Goal: Information Seeking & Learning: Learn about a topic

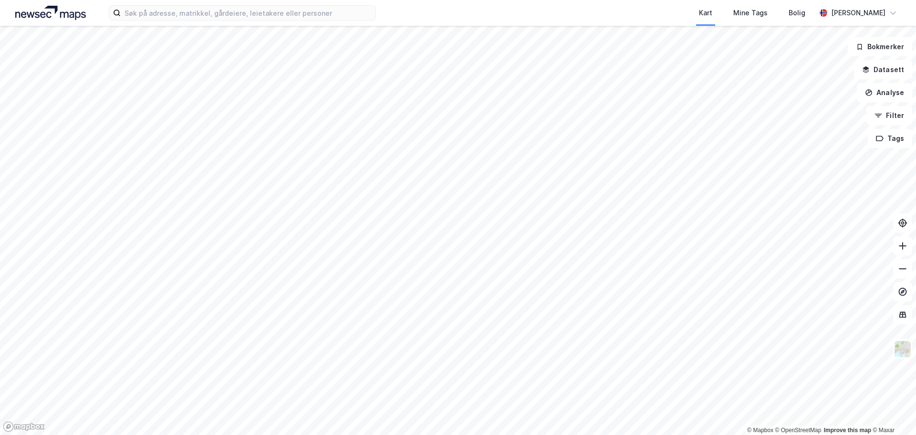
click at [263, 3] on div "Kart Mine Tags Bolig Mikkel Tefre Lunder" at bounding box center [458, 13] width 916 height 26
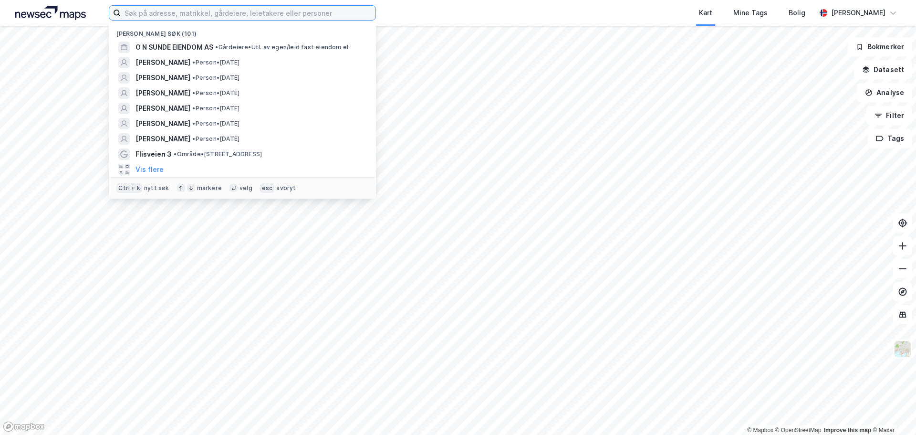
click at [255, 13] on input at bounding box center [248, 13] width 255 height 14
paste input "Th Ove Rammsgate AS"
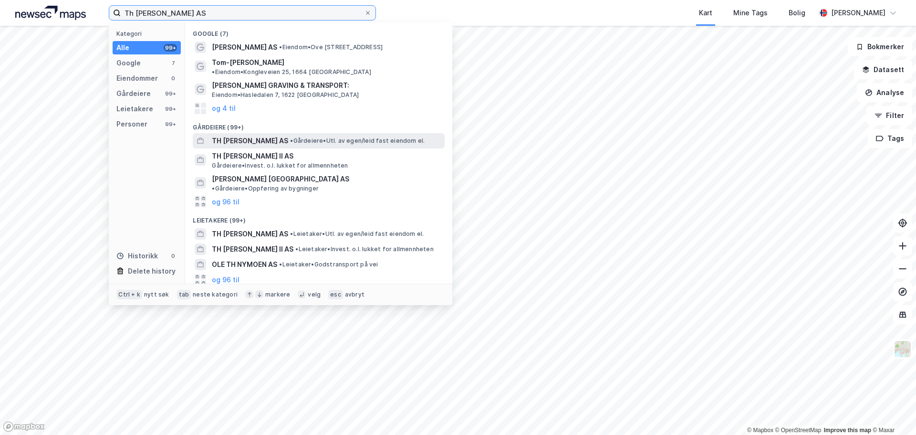
type input "Th Ove Rammsgate AS"
click at [302, 137] on span "• Gårdeiere • Utl. av egen/leid fast eiendom el." at bounding box center [357, 141] width 135 height 8
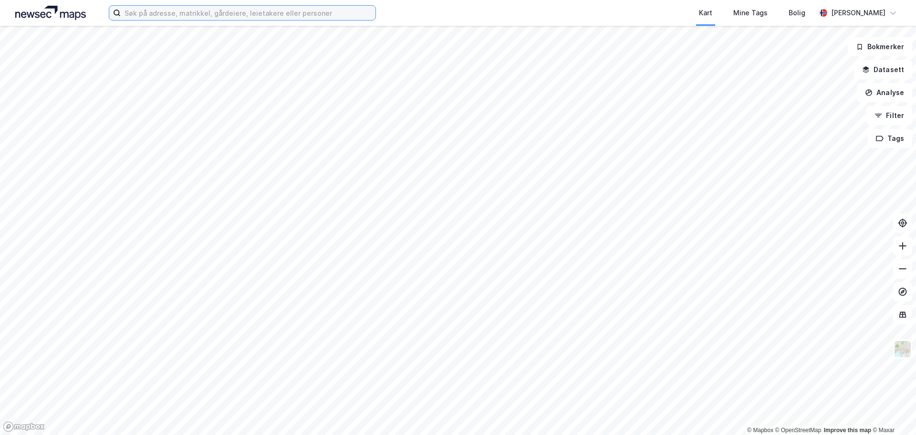
click at [261, 13] on input at bounding box center [248, 13] width 255 height 14
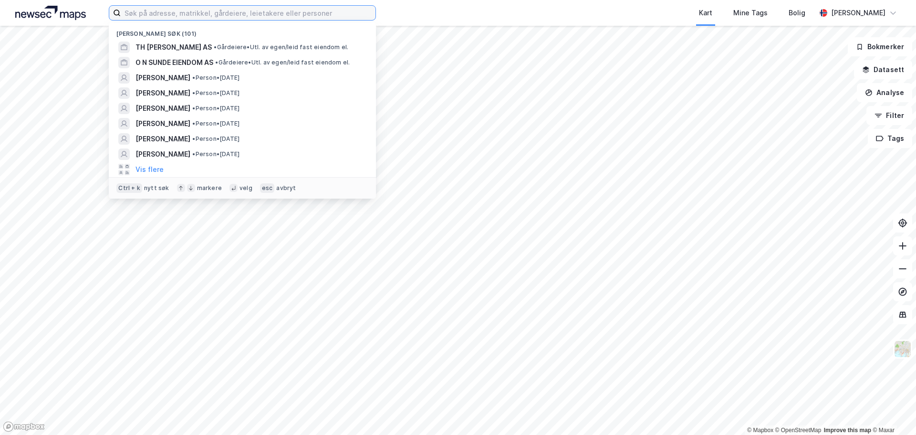
paste input "[STREET_ADDRESS]"
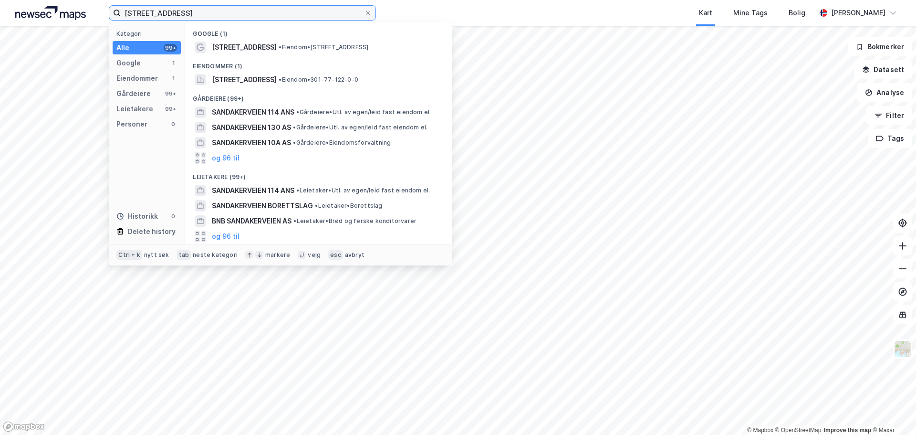
click at [194, 11] on input "[STREET_ADDRESS]" at bounding box center [242, 13] width 243 height 14
paste input "Parkveien 61"
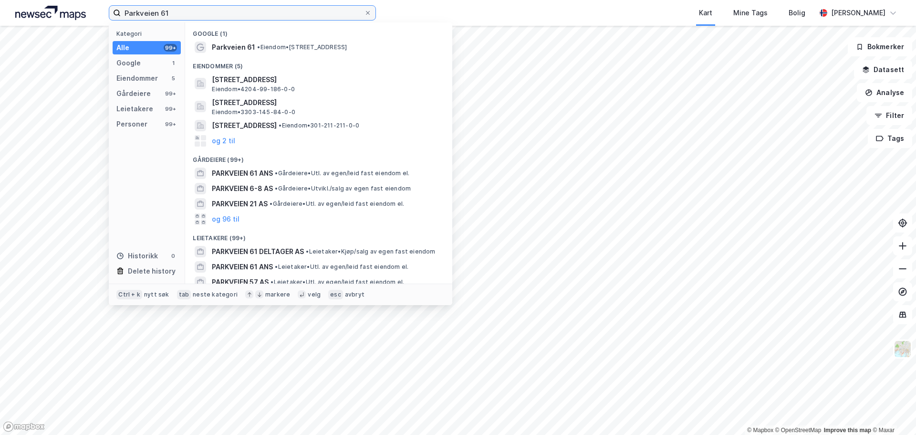
click at [183, 8] on input "Parkveien 61" at bounding box center [242, 13] width 243 height 14
paste input "[STREET_ADDRESS]"
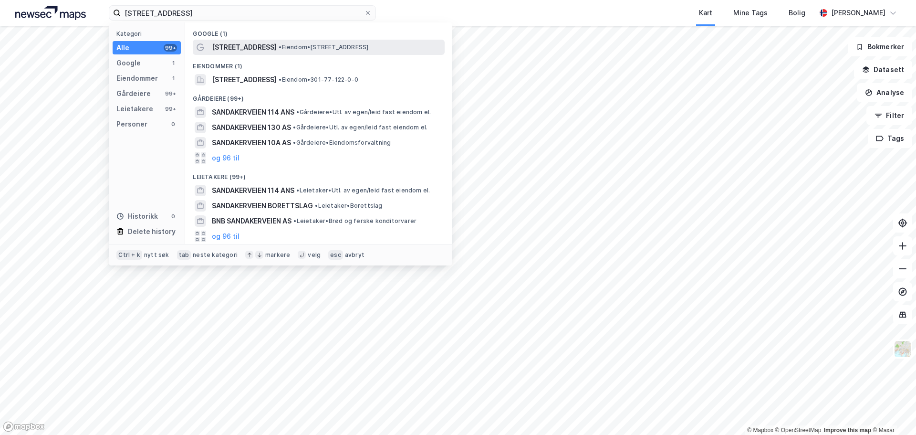
click at [291, 47] on span "• Eiendom • [STREET_ADDRESS]" at bounding box center [324, 47] width 90 height 8
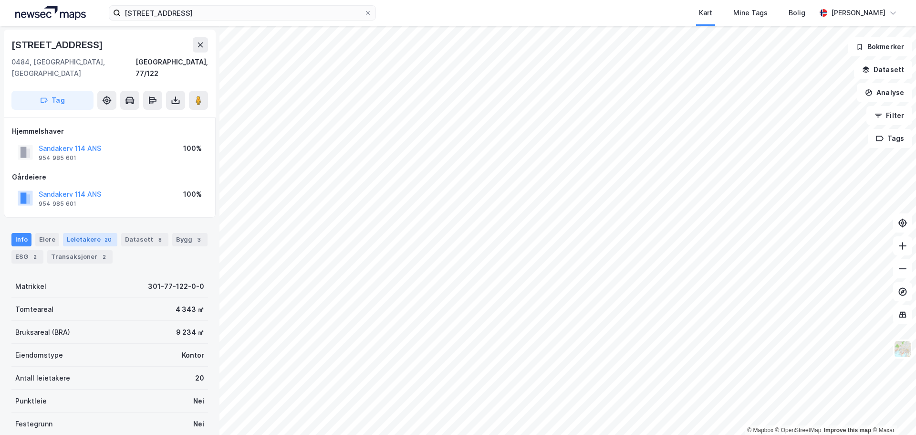
click at [103, 235] on div "20" at bounding box center [108, 240] width 11 height 10
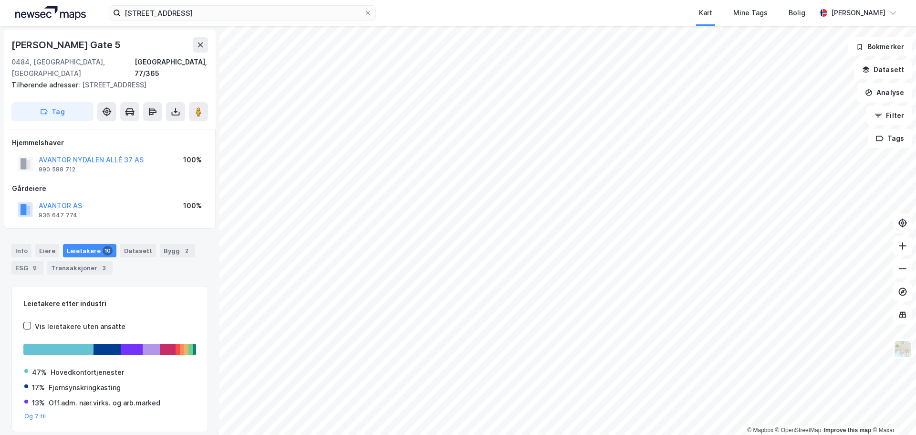
scroll to position [3, 0]
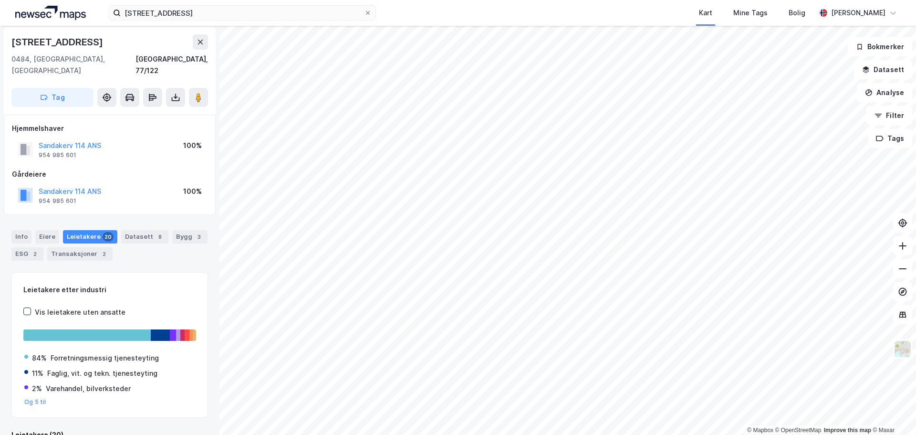
scroll to position [3, 0]
click at [220, 14] on input "[STREET_ADDRESS]" at bounding box center [242, 13] width 243 height 14
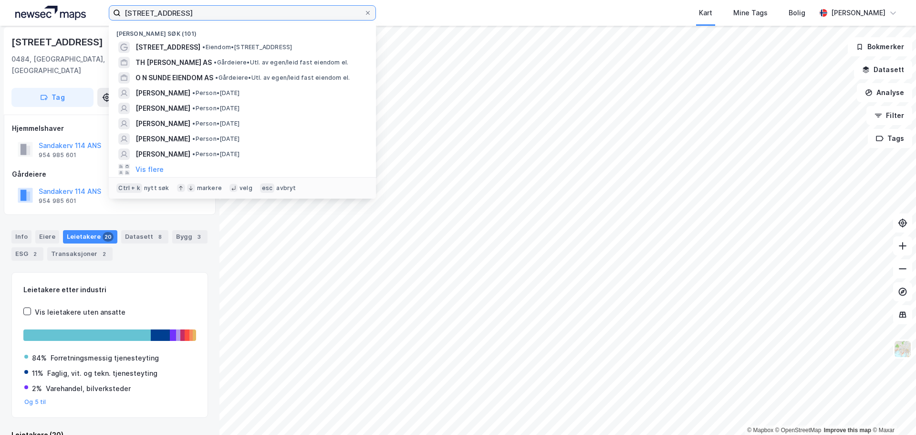
click at [220, 14] on input "[STREET_ADDRESS]" at bounding box center [242, 13] width 243 height 14
paste input "[STREET_ADDRESS]"
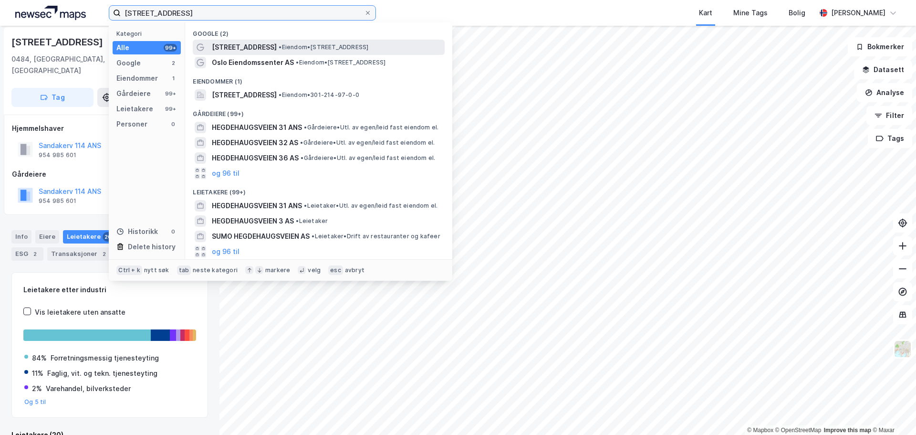
type input "[STREET_ADDRESS]"
click at [335, 47] on span "• Eiendom • [STREET_ADDRESS]" at bounding box center [324, 47] width 90 height 8
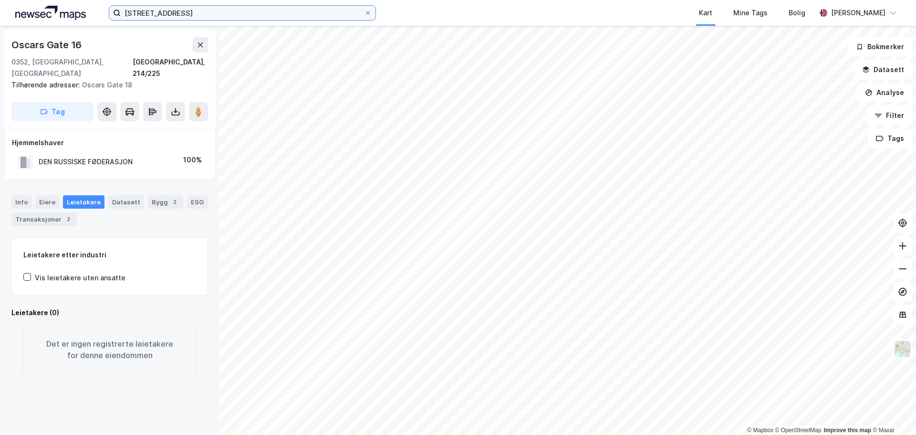
click at [219, 10] on input "[STREET_ADDRESS]" at bounding box center [242, 13] width 243 height 14
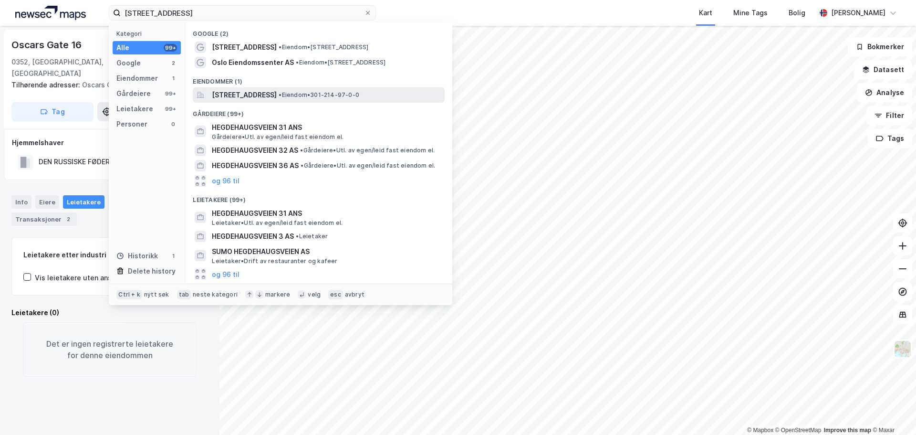
click at [277, 98] on span "[STREET_ADDRESS]" at bounding box center [244, 94] width 65 height 11
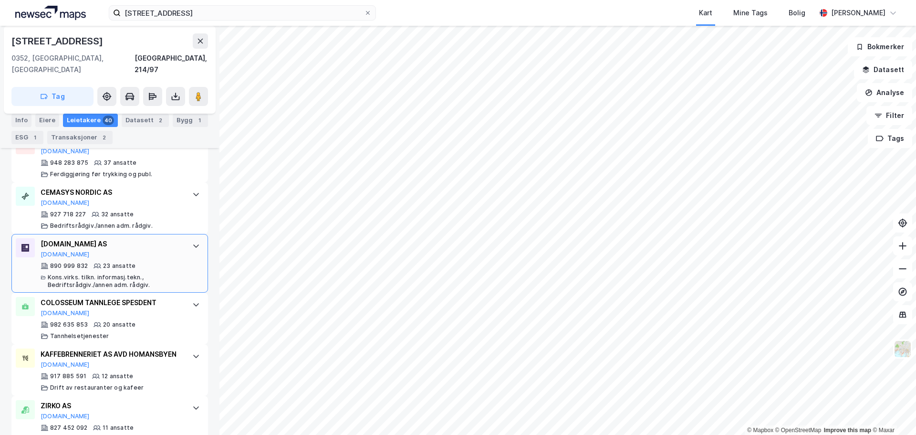
scroll to position [432, 0]
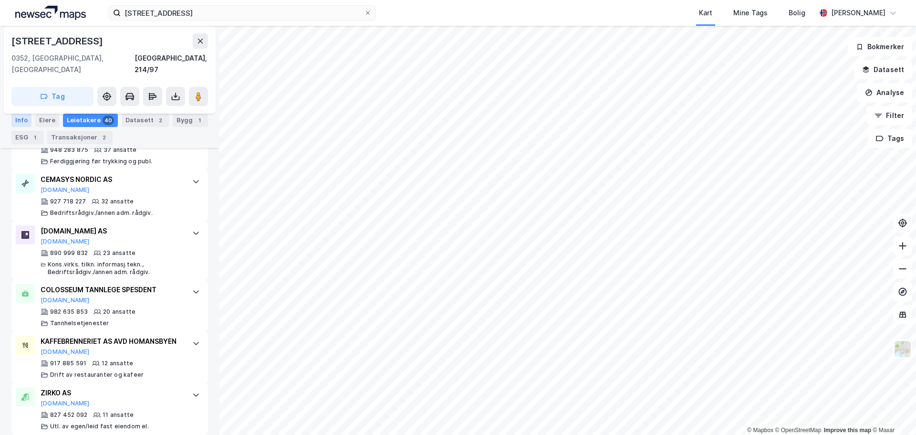
click at [14, 122] on div "Info" at bounding box center [21, 120] width 20 height 13
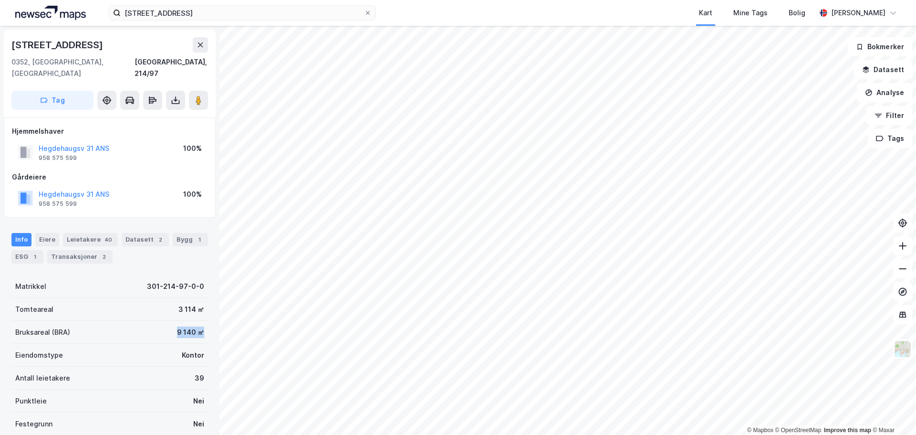
drag, startPoint x: 168, startPoint y: 320, endPoint x: 200, endPoint y: 322, distance: 31.6
click at [200, 322] on div "Bruksareal (BRA) 9 140 ㎡" at bounding box center [109, 332] width 197 height 23
click at [368, 12] on icon at bounding box center [368, 13] width 4 height 4
click at [364, 12] on input "[STREET_ADDRESS]" at bounding box center [242, 13] width 243 height 14
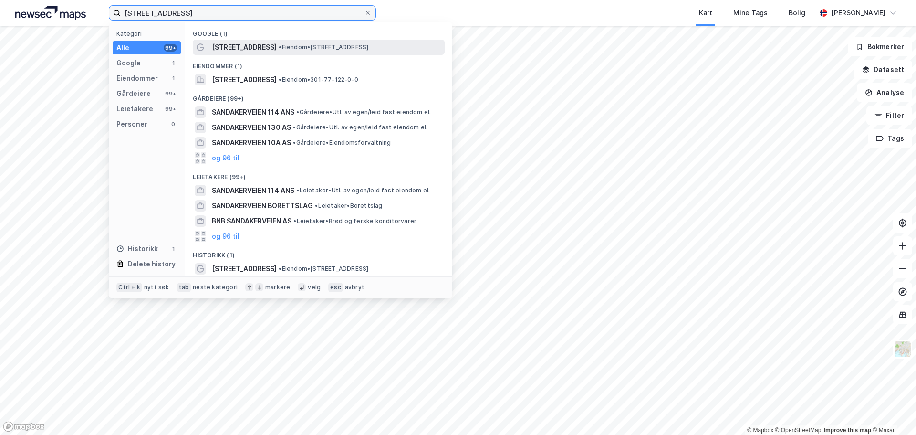
type input "[STREET_ADDRESS]"
click at [294, 51] on span "• Eiendom • [STREET_ADDRESS]" at bounding box center [324, 47] width 90 height 8
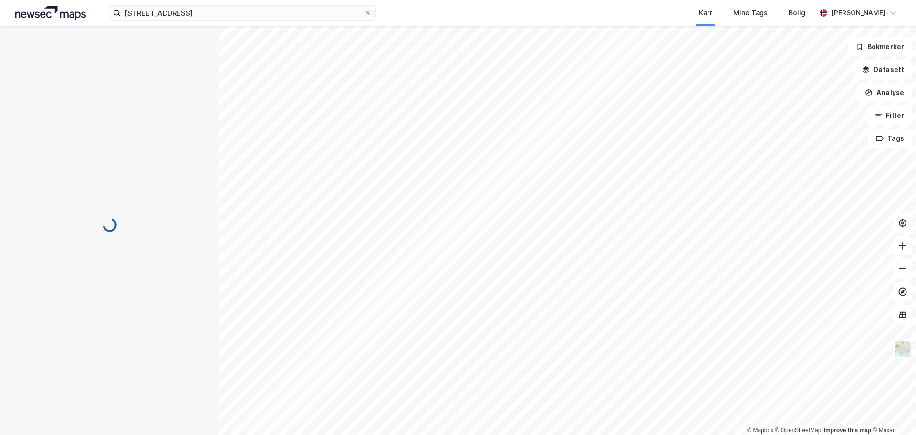
scroll to position [4, 0]
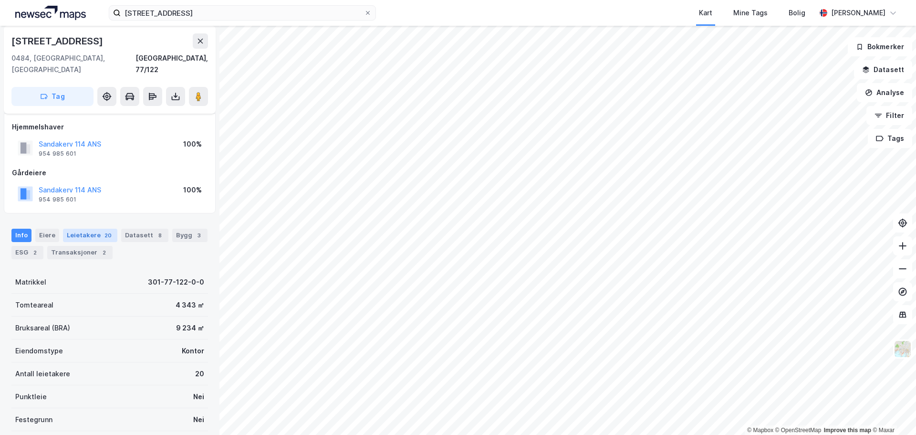
click at [91, 229] on div "Leietakere 20" at bounding box center [90, 235] width 54 height 13
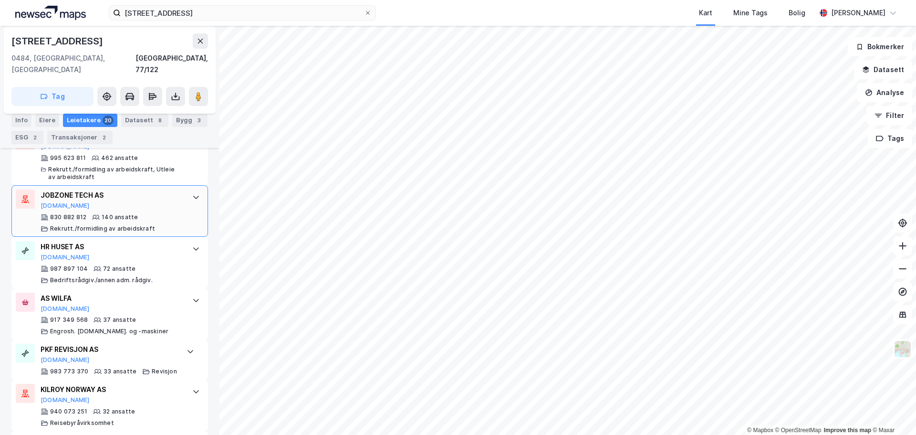
scroll to position [386, 0]
